Goal: Task Accomplishment & Management: Manage account settings

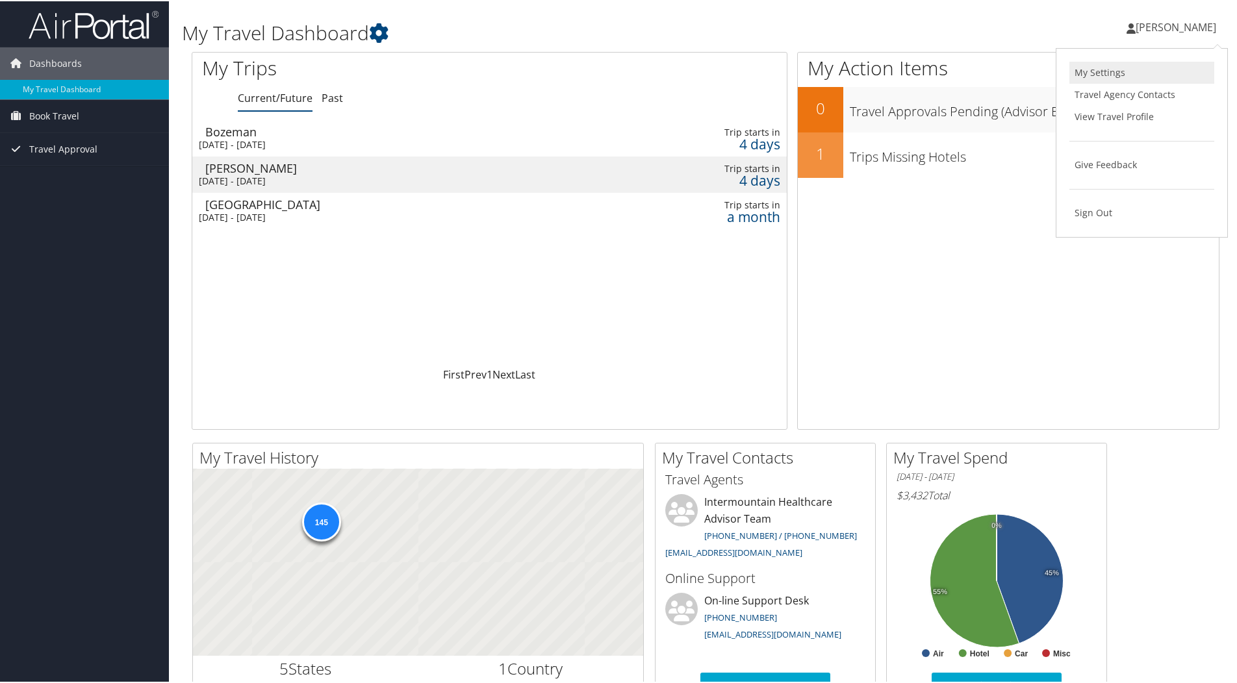
click at [1080, 68] on link "My Settings" at bounding box center [1141, 71] width 145 height 22
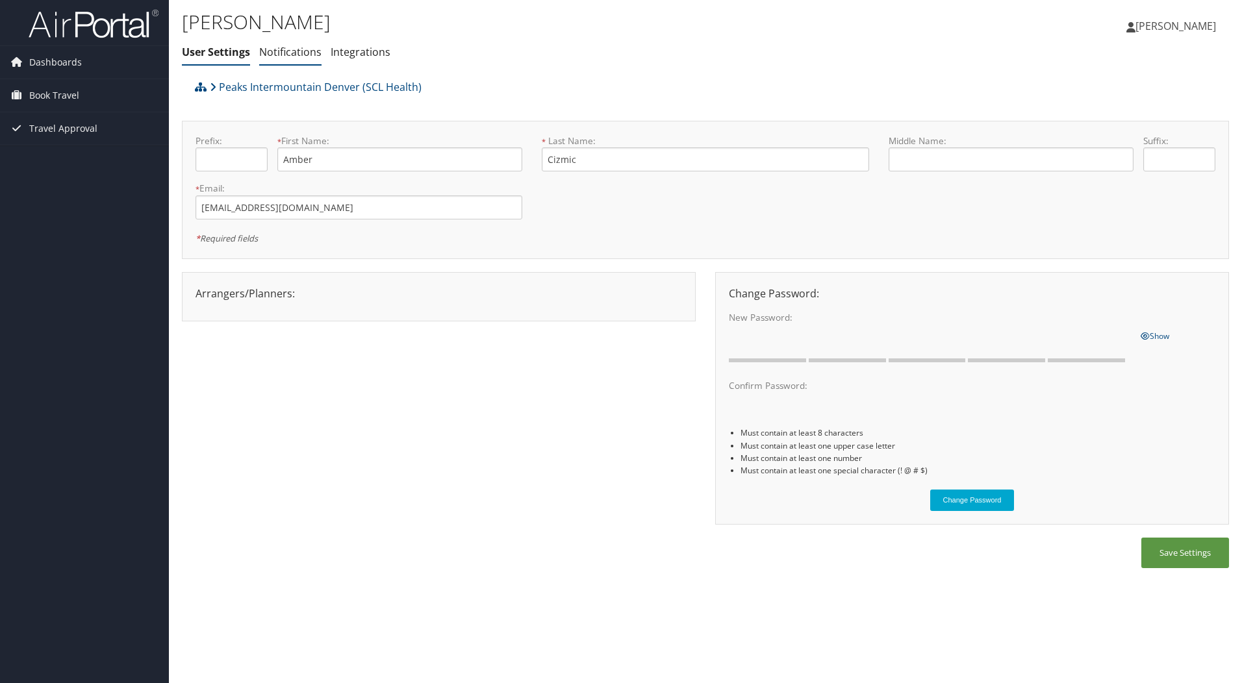
click at [303, 55] on link "Notifications" at bounding box center [290, 52] width 62 height 14
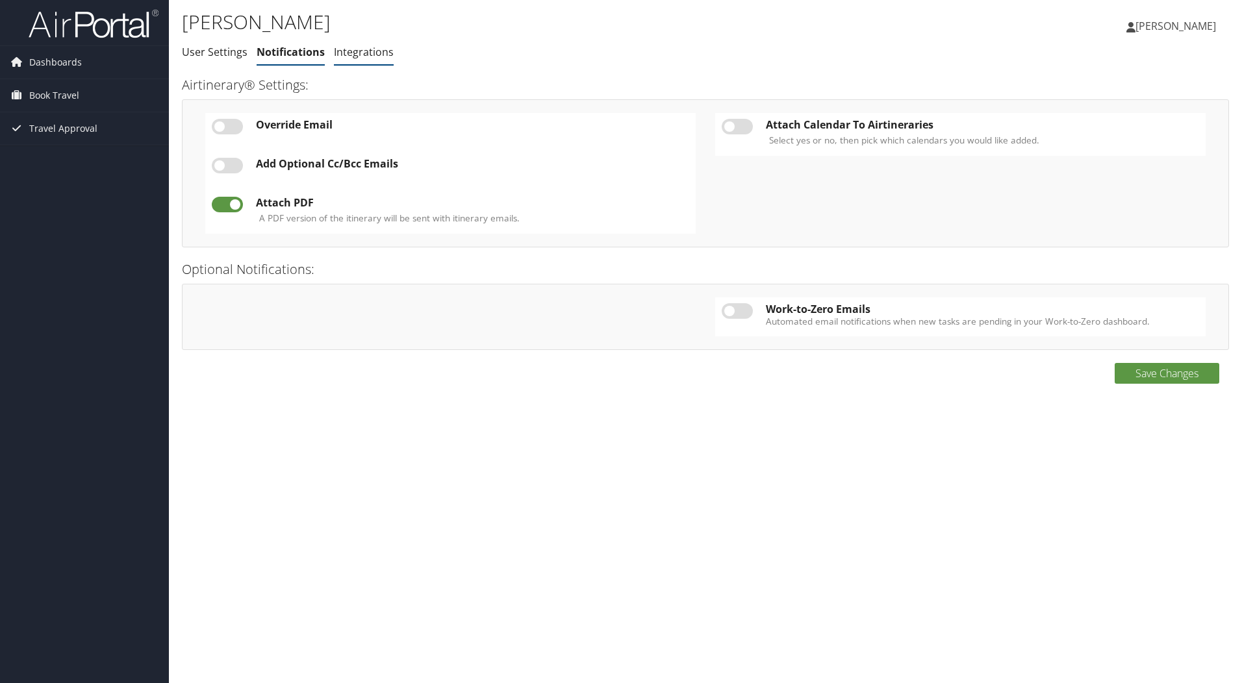
click at [366, 51] on link "Integrations" at bounding box center [364, 52] width 60 height 14
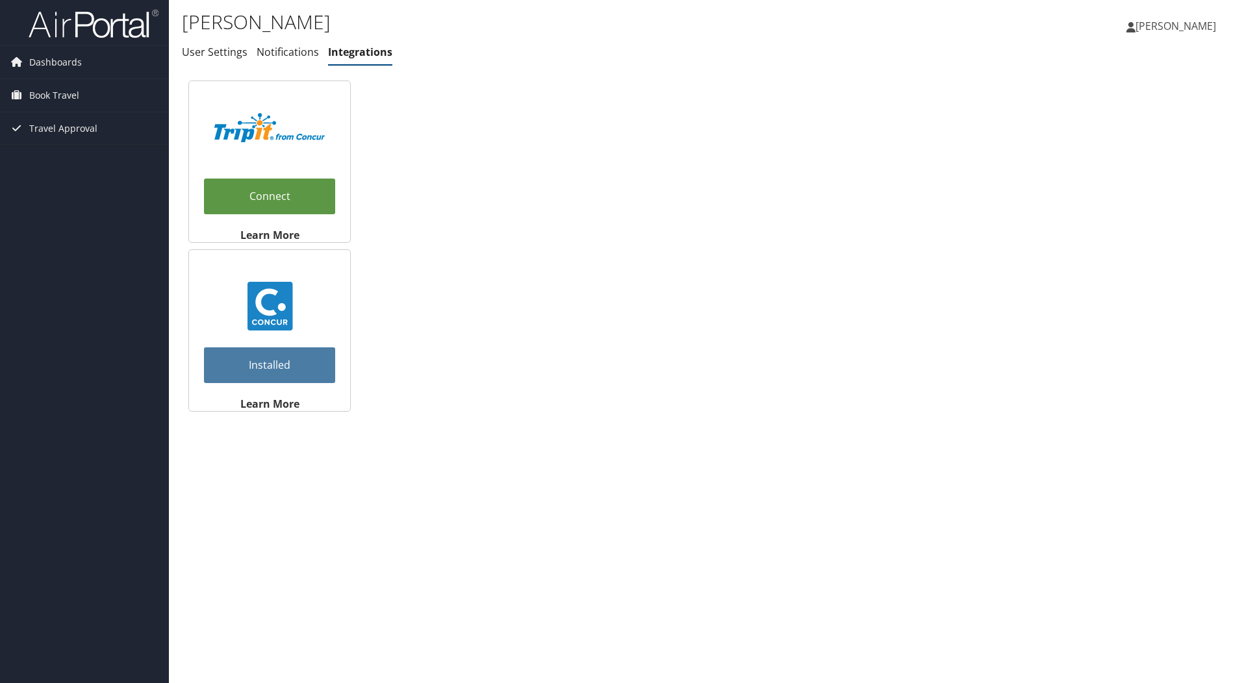
click at [1164, 35] on link "[PERSON_NAME]" at bounding box center [1177, 25] width 103 height 39
click at [1101, 117] on link "View Travel Profile" at bounding box center [1142, 116] width 145 height 22
click at [1172, 29] on span "[PERSON_NAME]" at bounding box center [1175, 26] width 81 height 14
click at [1102, 114] on link "View Travel Profile" at bounding box center [1142, 116] width 145 height 22
